Goal: Find specific page/section: Find specific page/section

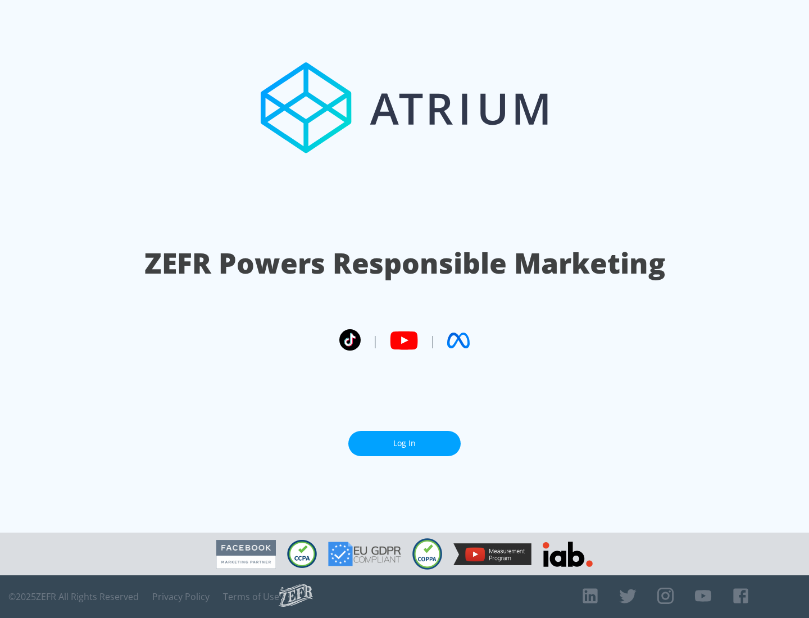
click at [405, 439] on link "Log In" at bounding box center [404, 443] width 112 height 25
